Goal: Task Accomplishment & Management: Manage account settings

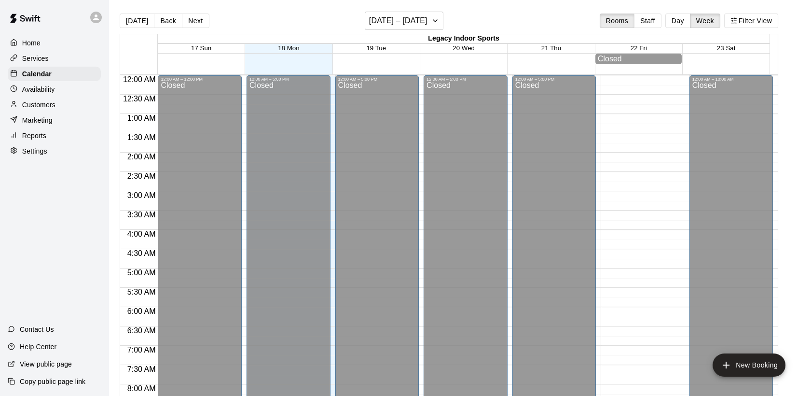
scroll to position [234, 0]
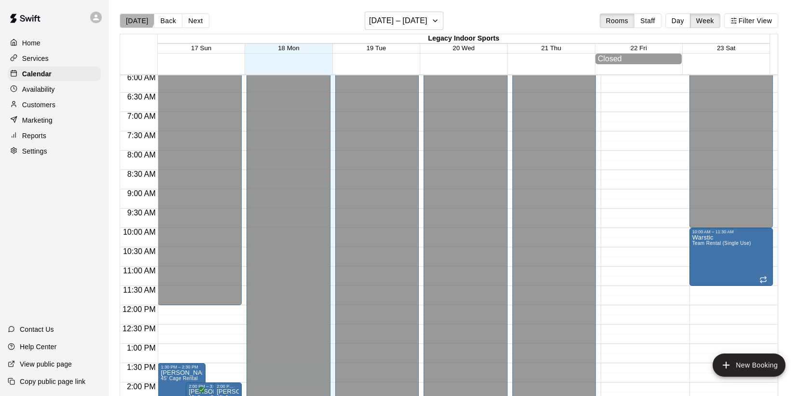
click at [134, 17] on button "[DATE]" at bounding box center [137, 21] width 35 height 14
click at [136, 21] on button "[DATE]" at bounding box center [137, 21] width 35 height 14
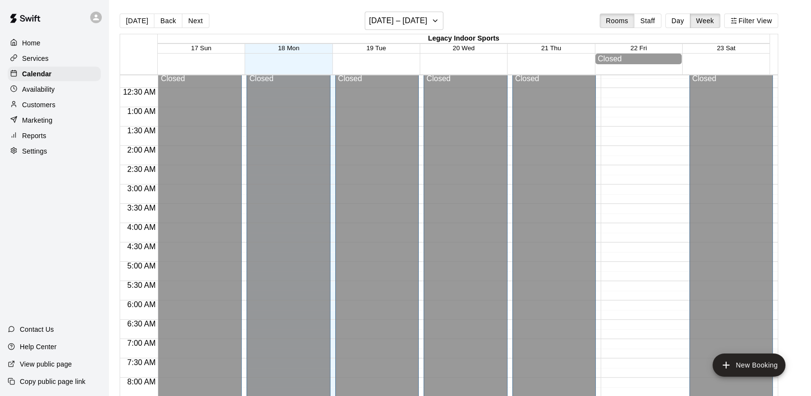
scroll to position [0, 0]
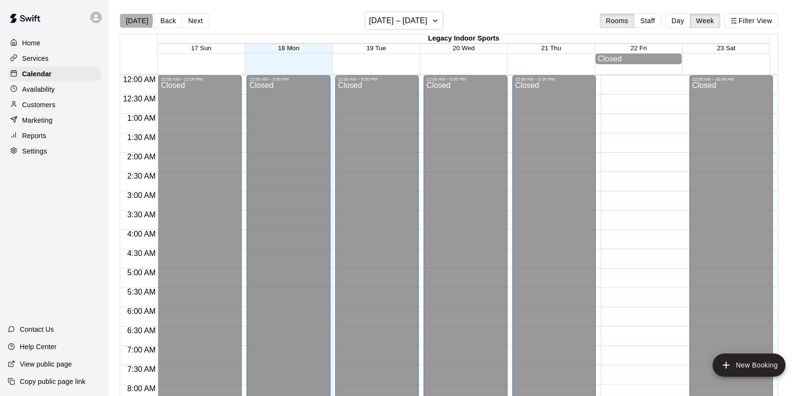
click at [128, 20] on button "[DATE]" at bounding box center [137, 21] width 35 height 14
click at [31, 40] on p "Home" at bounding box center [31, 43] width 18 height 10
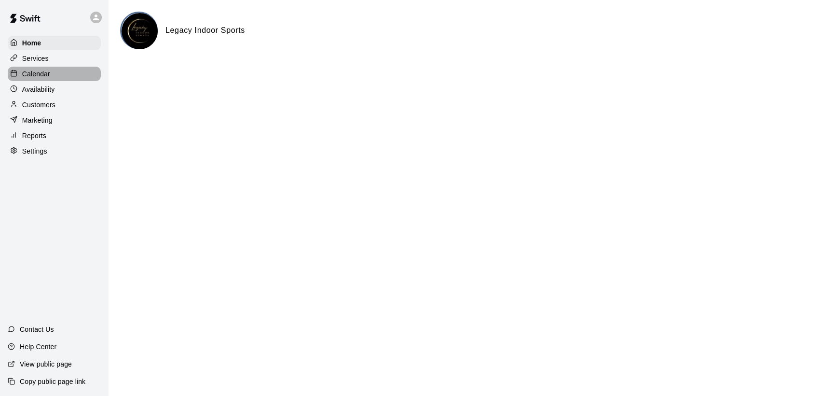
click at [38, 71] on p "Calendar" at bounding box center [36, 74] width 28 height 10
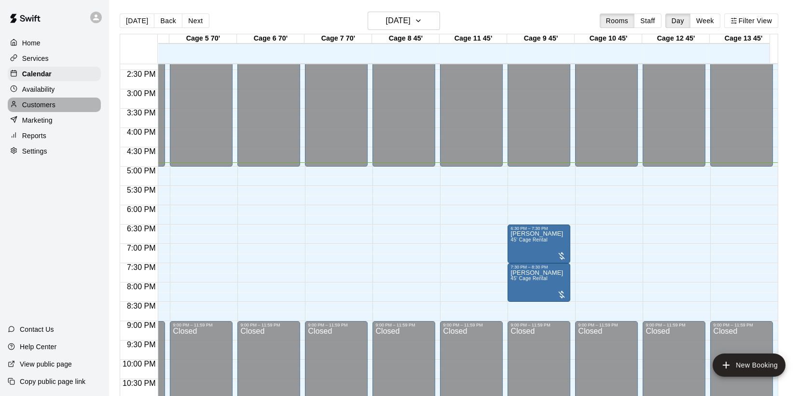
click at [34, 109] on p "Customers" at bounding box center [38, 105] width 33 height 10
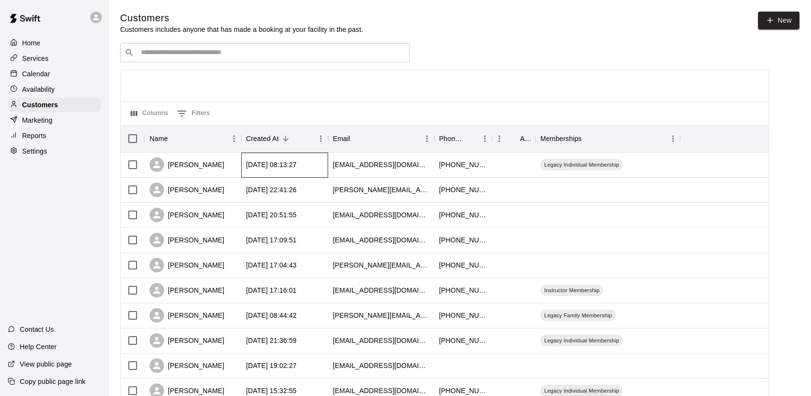
click at [327, 170] on div "[DATE] 08:13:27" at bounding box center [284, 164] width 87 height 25
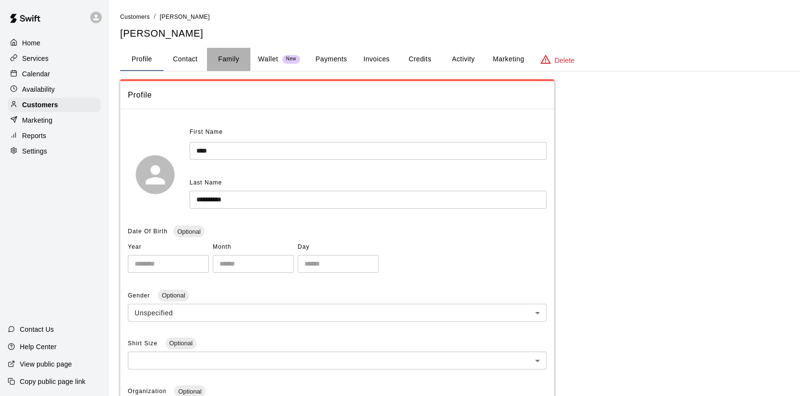
click at [232, 56] on button "Family" at bounding box center [228, 59] width 43 height 23
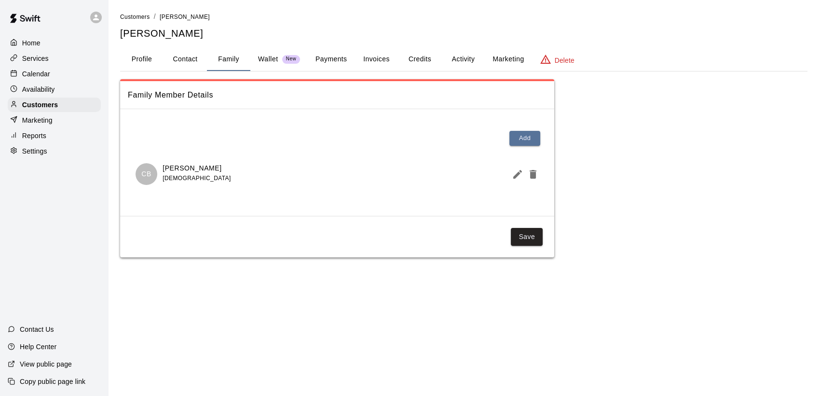
click at [32, 41] on p "Home" at bounding box center [31, 43] width 18 height 10
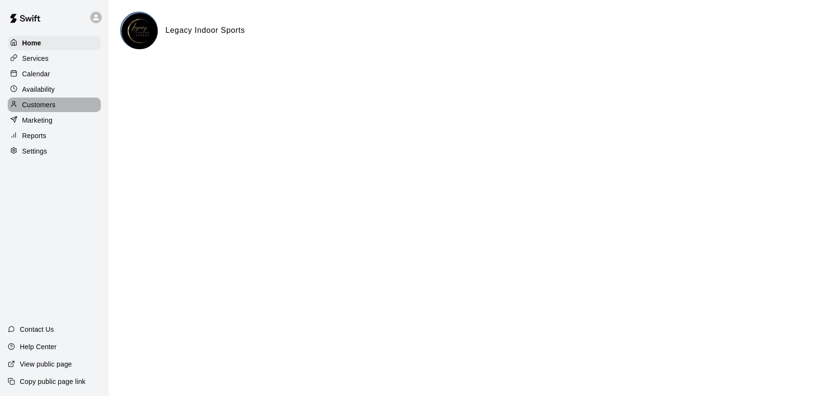
click at [35, 108] on p "Customers" at bounding box center [38, 105] width 33 height 10
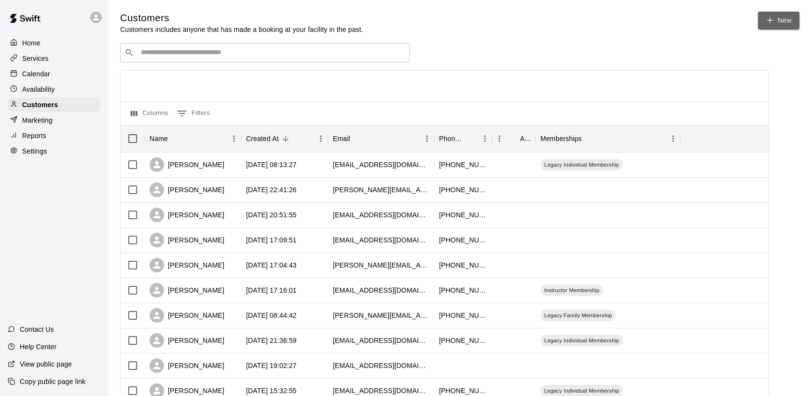
click at [768, 20] on icon at bounding box center [770, 20] width 5 height 0
select select "**"
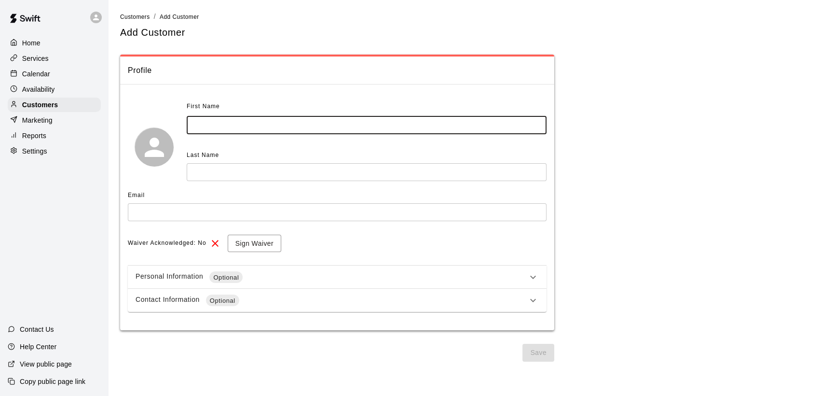
click at [220, 124] on input "text" at bounding box center [367, 125] width 360 height 18
type input "******"
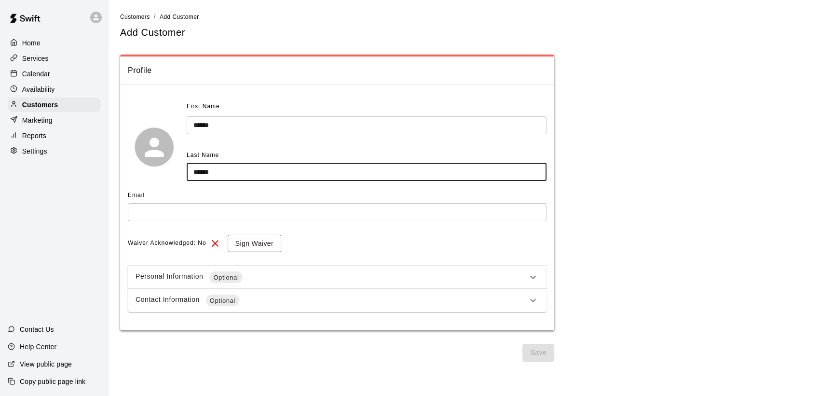
type input "******"
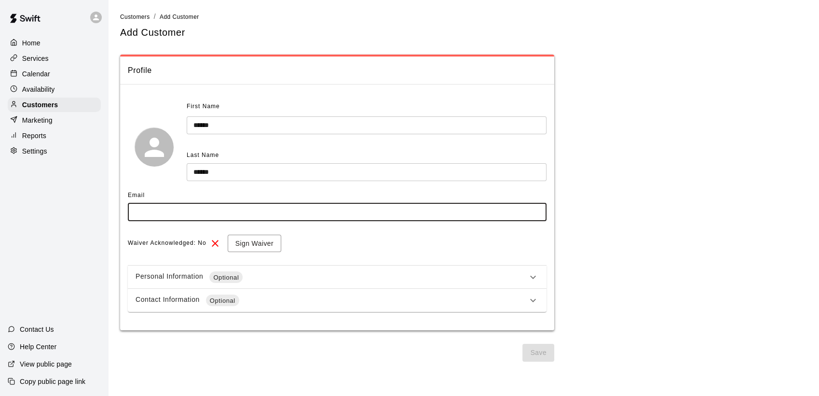
click at [151, 210] on input "text" at bounding box center [337, 212] width 419 height 18
type input "**********"
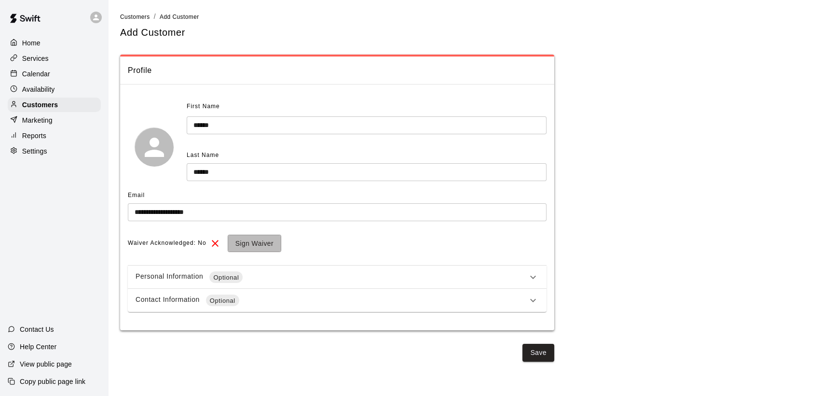
click at [249, 238] on button "Sign Waiver" at bounding box center [255, 243] width 54 height 18
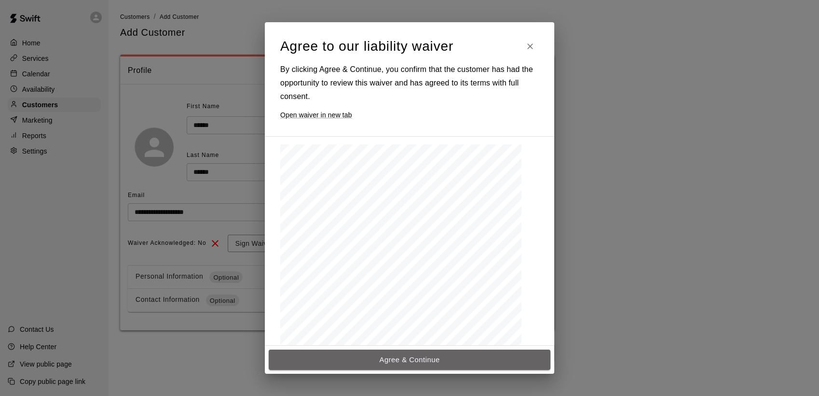
click at [430, 358] on button "Agree & Continue" at bounding box center [410, 359] width 282 height 20
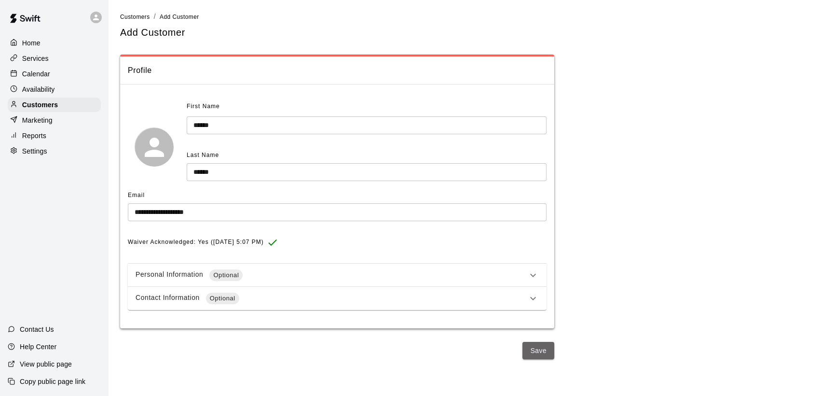
click at [540, 345] on button "Save" at bounding box center [539, 351] width 32 height 18
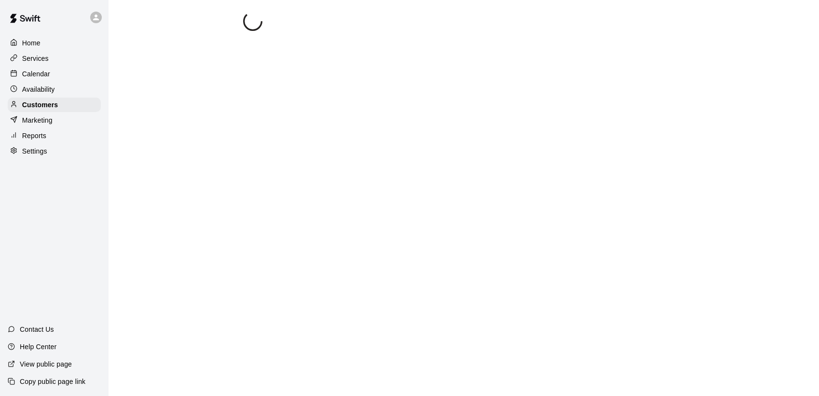
select select "**"
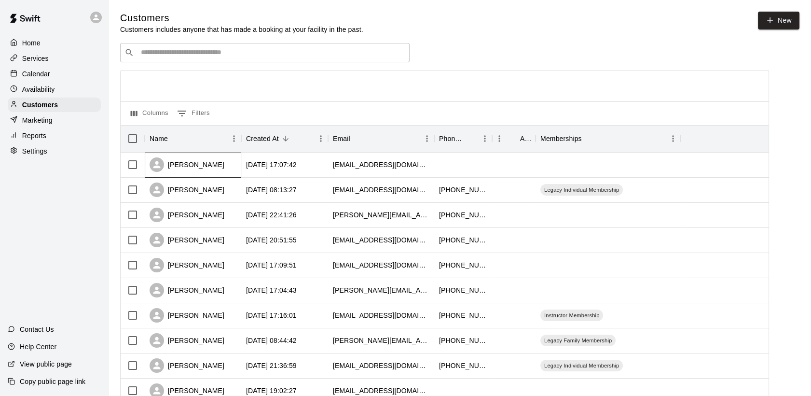
click at [187, 166] on div "[PERSON_NAME]" at bounding box center [187, 164] width 75 height 14
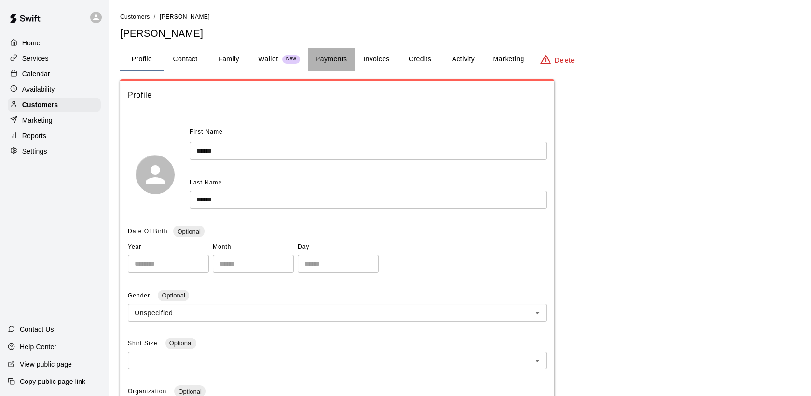
click at [331, 62] on button "Payments" at bounding box center [331, 59] width 47 height 23
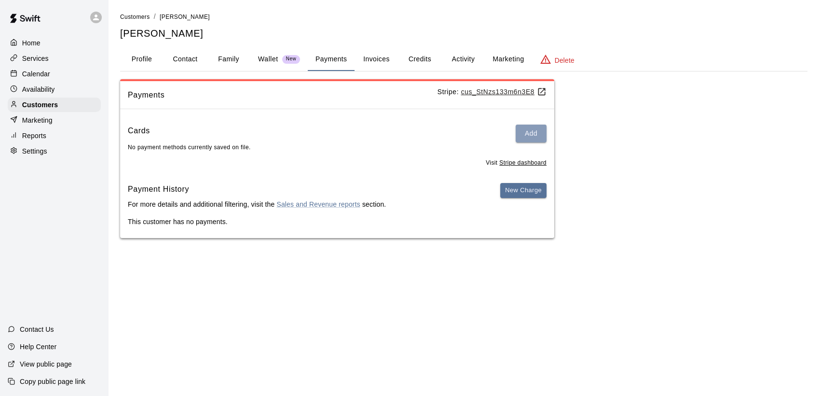
click at [529, 135] on button "Add" at bounding box center [531, 133] width 31 height 18
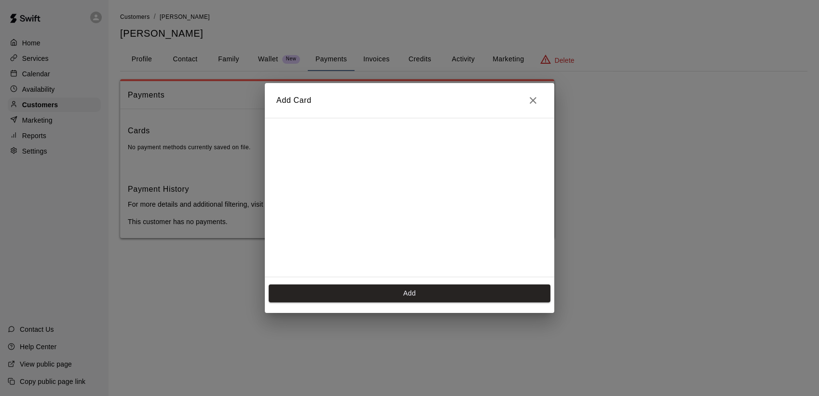
scroll to position [135, 0]
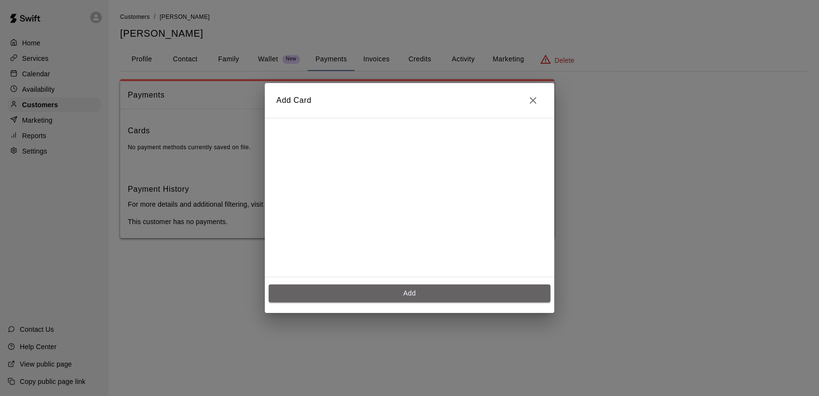
click at [413, 292] on button "Add" at bounding box center [410, 293] width 282 height 18
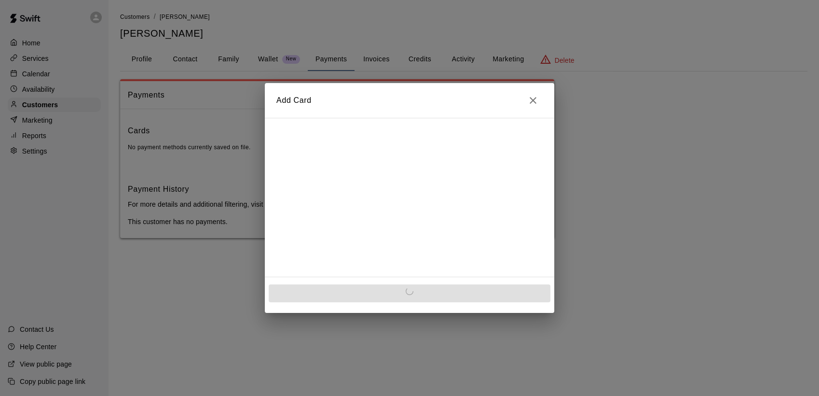
scroll to position [0, 0]
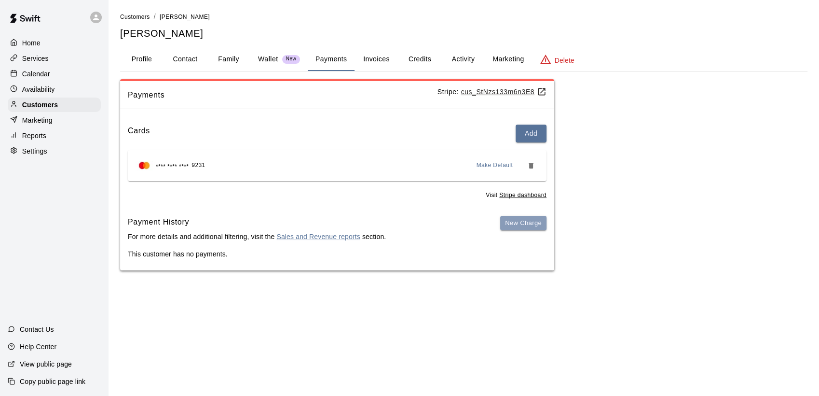
click at [516, 220] on button "New Charge" at bounding box center [523, 223] width 46 height 15
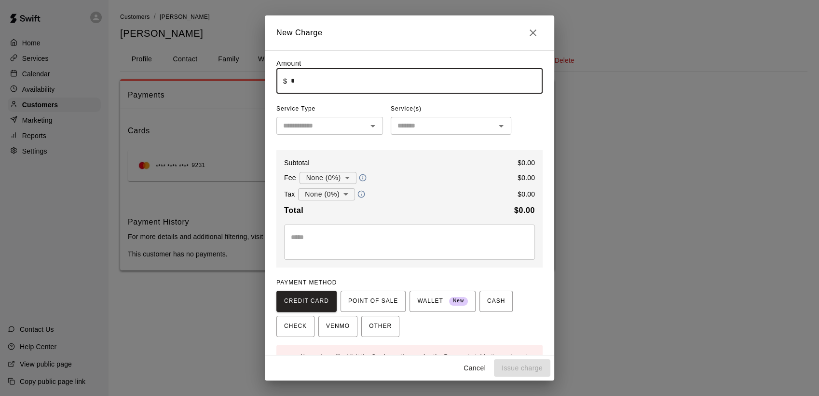
click at [293, 81] on input "*" at bounding box center [417, 81] width 252 height 26
click at [371, 127] on icon "Open" at bounding box center [373, 126] width 5 height 2
type input "******"
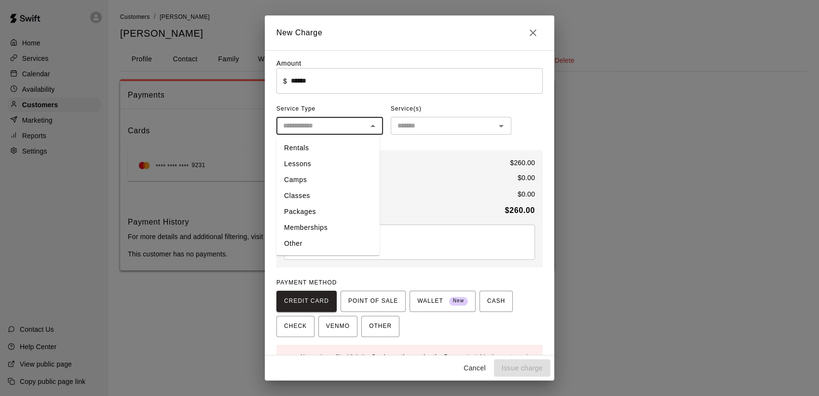
click at [298, 145] on li "Rentals" at bounding box center [327, 148] width 103 height 16
type input "*******"
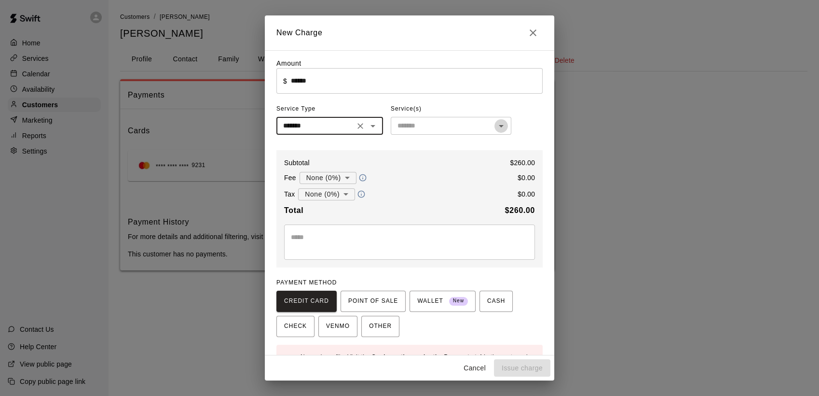
click at [498, 130] on icon "Open" at bounding box center [502, 126] width 12 height 12
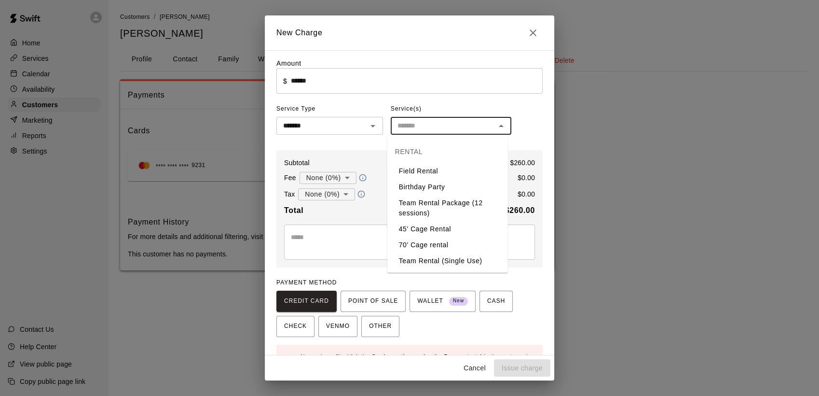
click at [436, 171] on li "Field Rental" at bounding box center [447, 171] width 121 height 16
type input "**********"
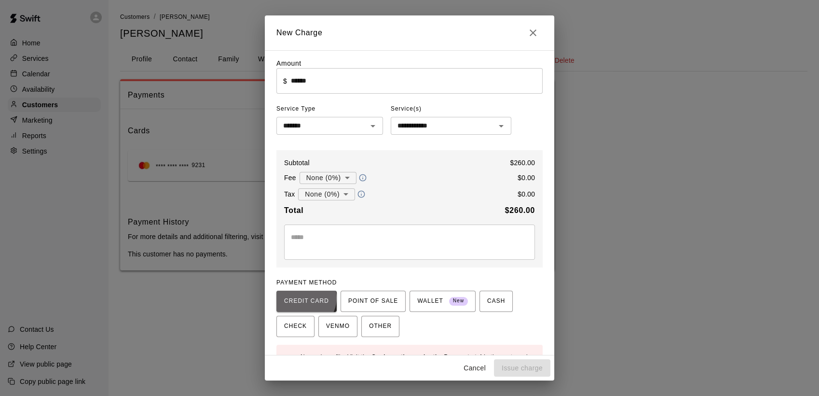
click at [304, 299] on span "CREDIT CARD" at bounding box center [306, 300] width 45 height 15
click at [315, 307] on span "CREDIT CARD" at bounding box center [306, 300] width 45 height 15
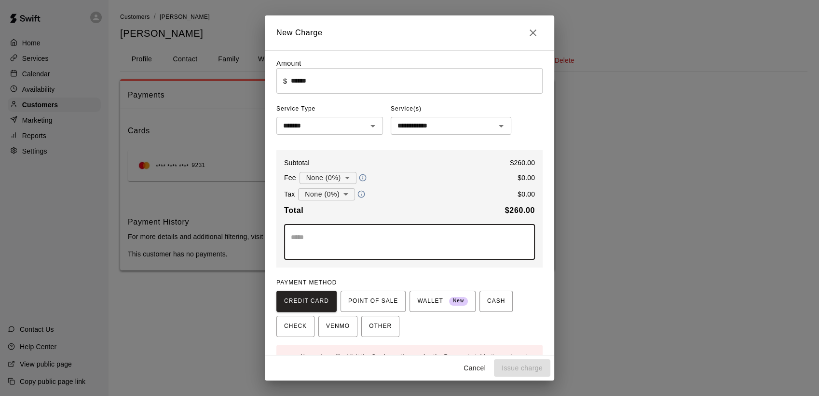
click at [346, 247] on textarea at bounding box center [409, 241] width 237 height 19
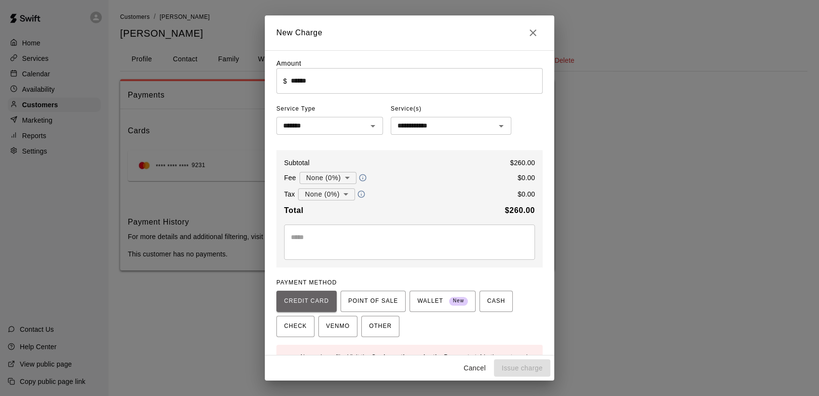
click at [313, 300] on span "CREDIT CARD" at bounding box center [306, 300] width 45 height 15
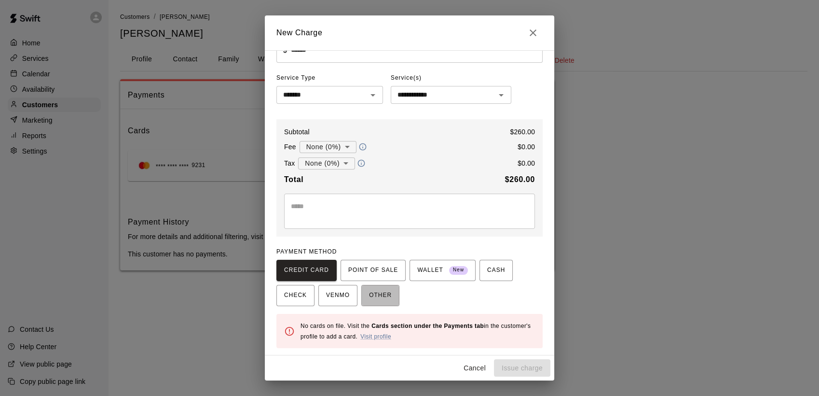
click at [376, 299] on span "OTHER" at bounding box center [380, 295] width 23 height 15
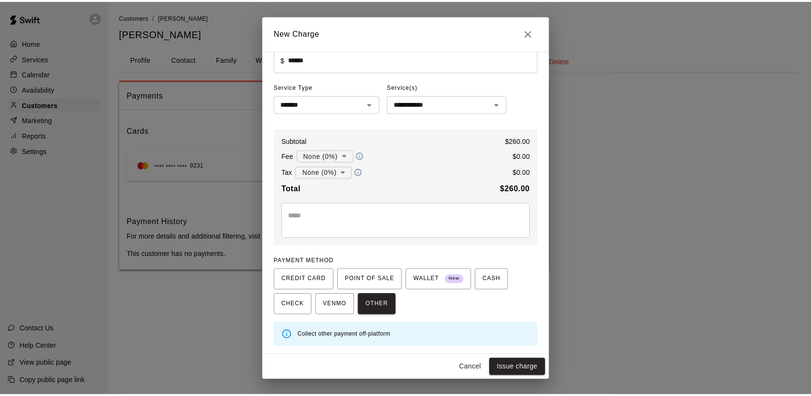
scroll to position [22, 0]
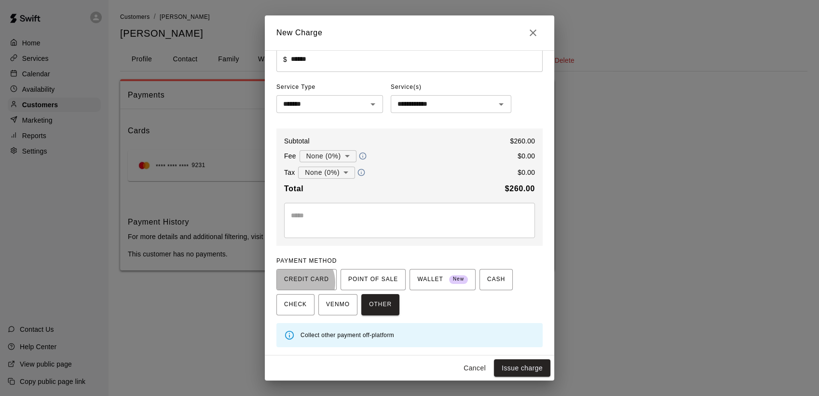
click at [297, 283] on span "CREDIT CARD" at bounding box center [306, 279] width 45 height 15
click at [515, 369] on button "Issue charge" at bounding box center [522, 368] width 56 height 18
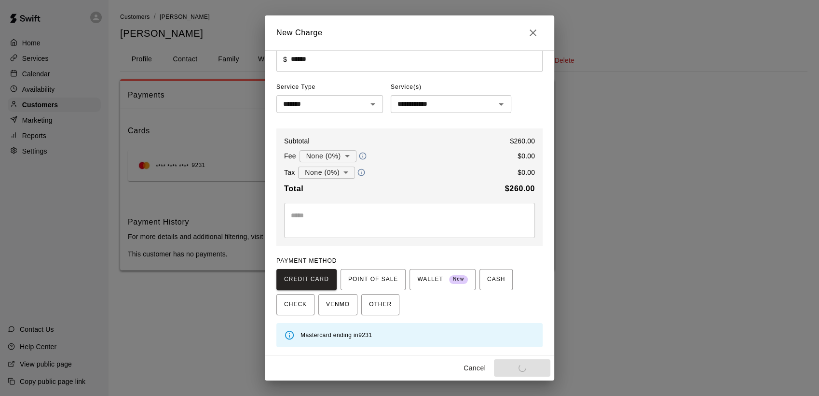
type input "*"
